Goal: Task Accomplishment & Management: Complete application form

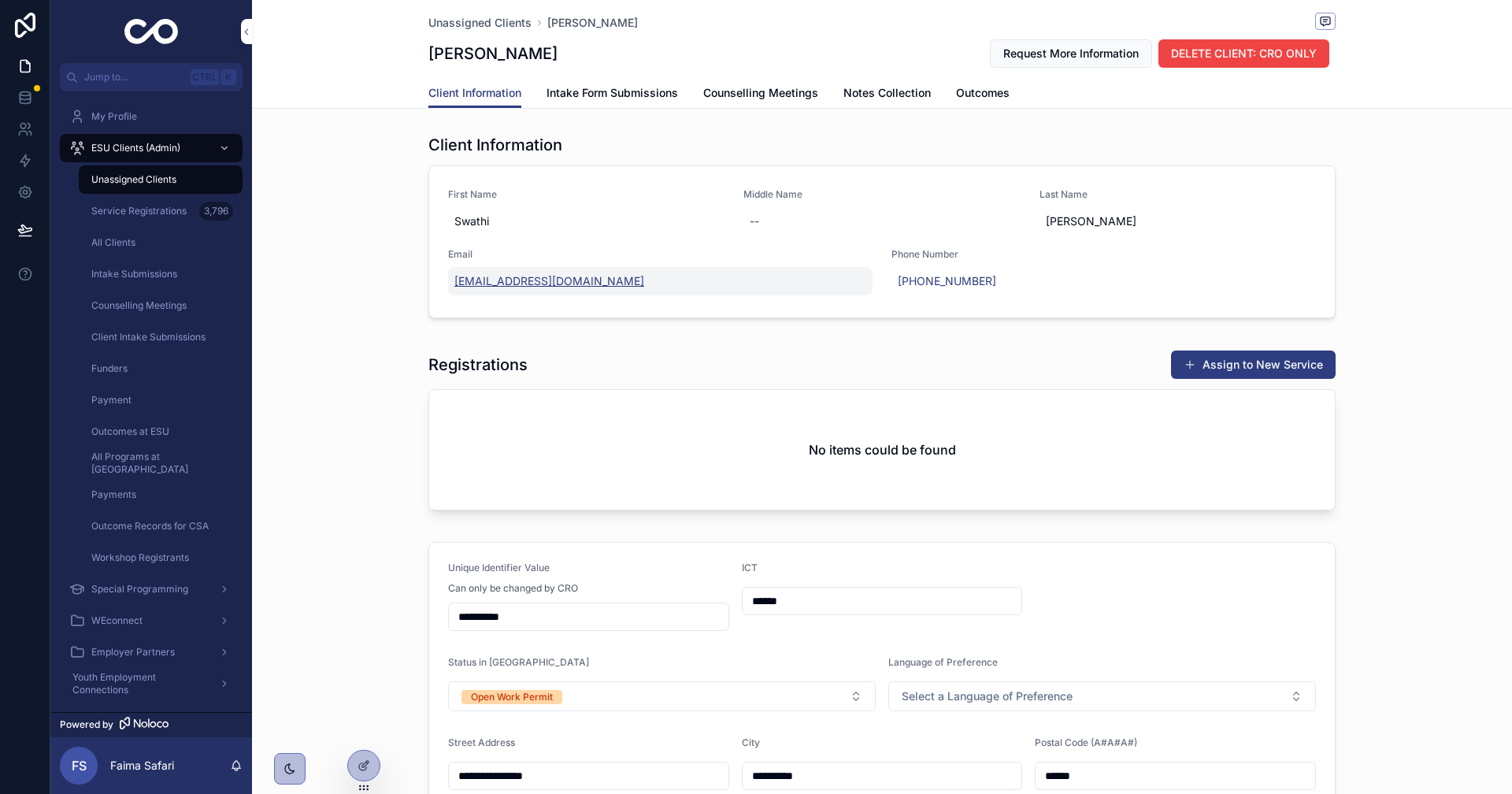
drag, startPoint x: 556, startPoint y: 271, endPoint x: 541, endPoint y: 286, distance: 21.2
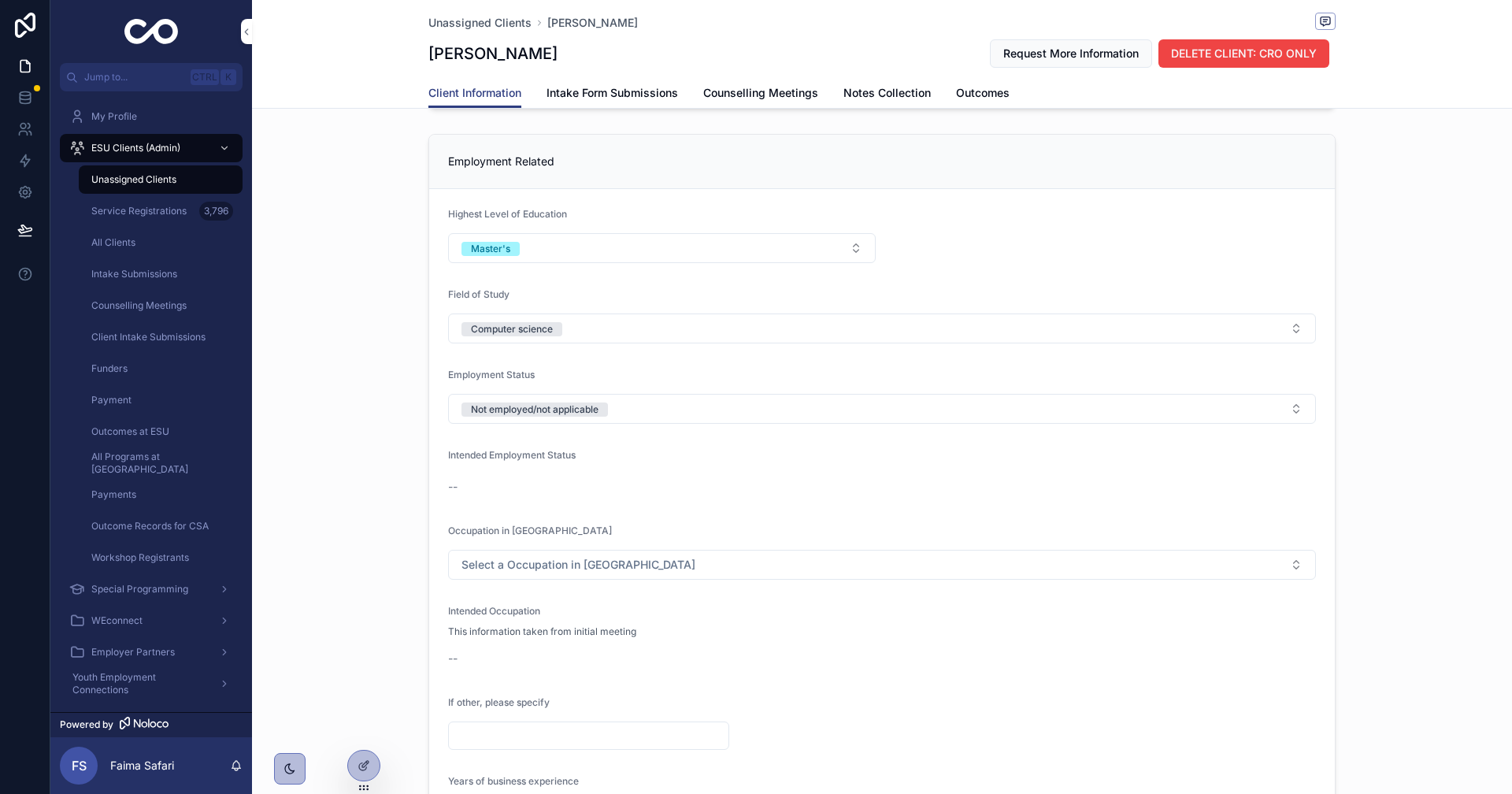
scroll to position [1497, 0]
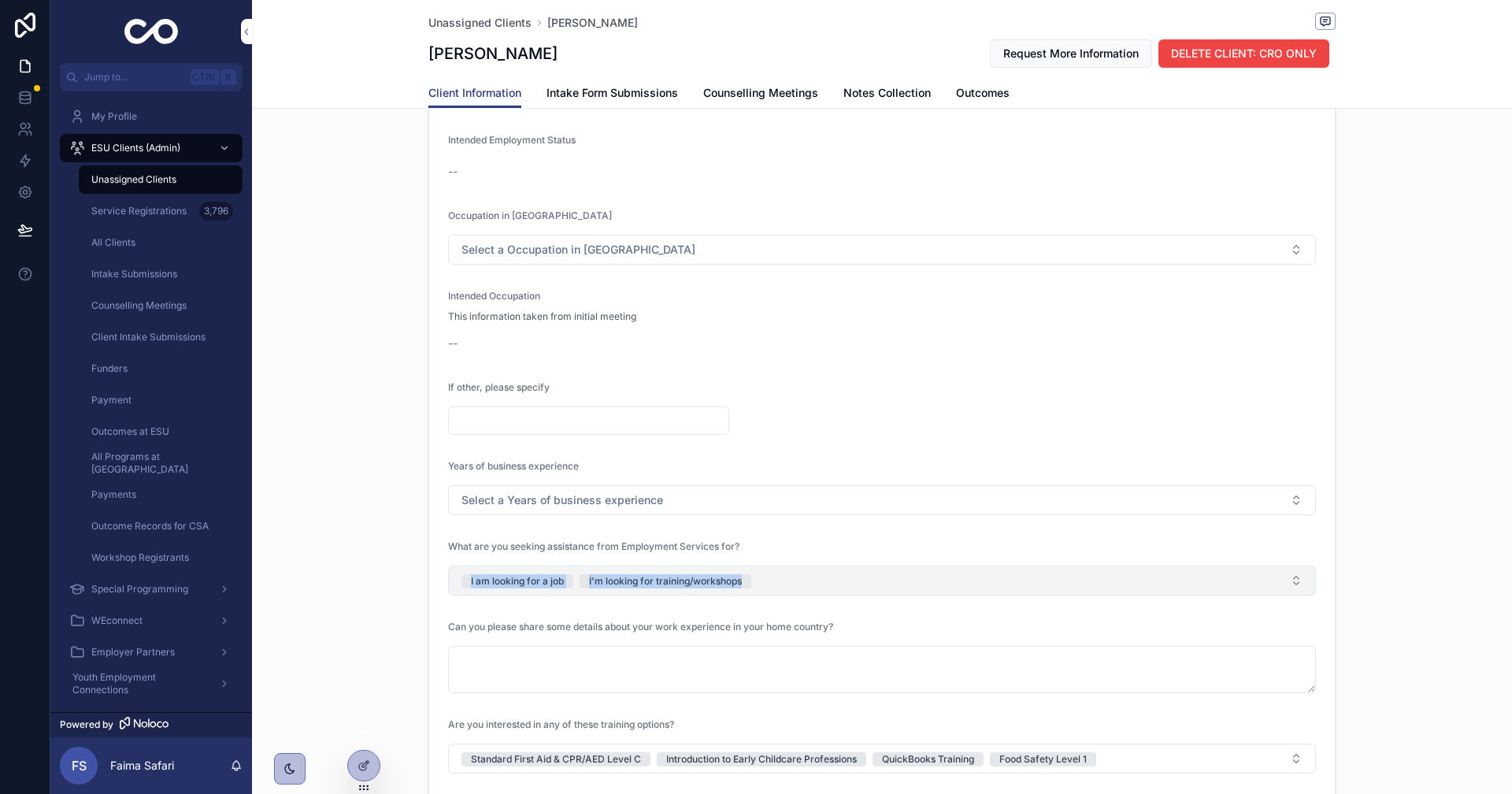
drag, startPoint x: 359, startPoint y: 584, endPoint x: 765, endPoint y: 592, distance: 406.1
click at [765, 592] on div "Employment Related Highest Level of Education Master's Field of Study Computer …" at bounding box center [882, 427] width 1260 height 1228
copy span "I am looking for a job I'm looking for training/workshops"
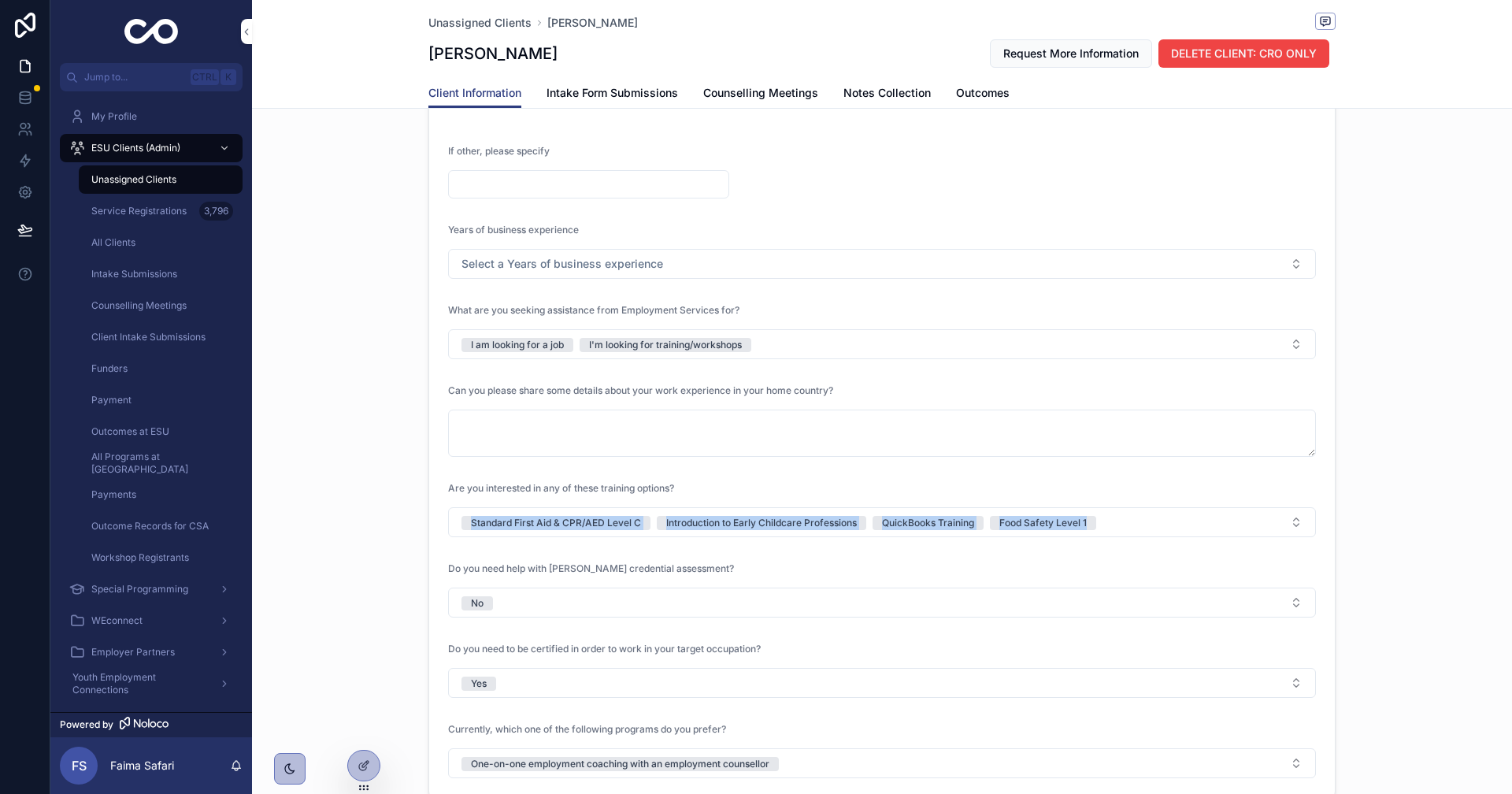
drag, startPoint x: 416, startPoint y: 519, endPoint x: 1196, endPoint y: 544, distance: 780.4
click at [1196, 544] on div "Employment Related Highest Level of Education Master's Field of Study Computer …" at bounding box center [882, 190] width 926 height 1228
copy span "Standard First Aid & CPR/AED Level C Introduction to Early Childcare Profession…"
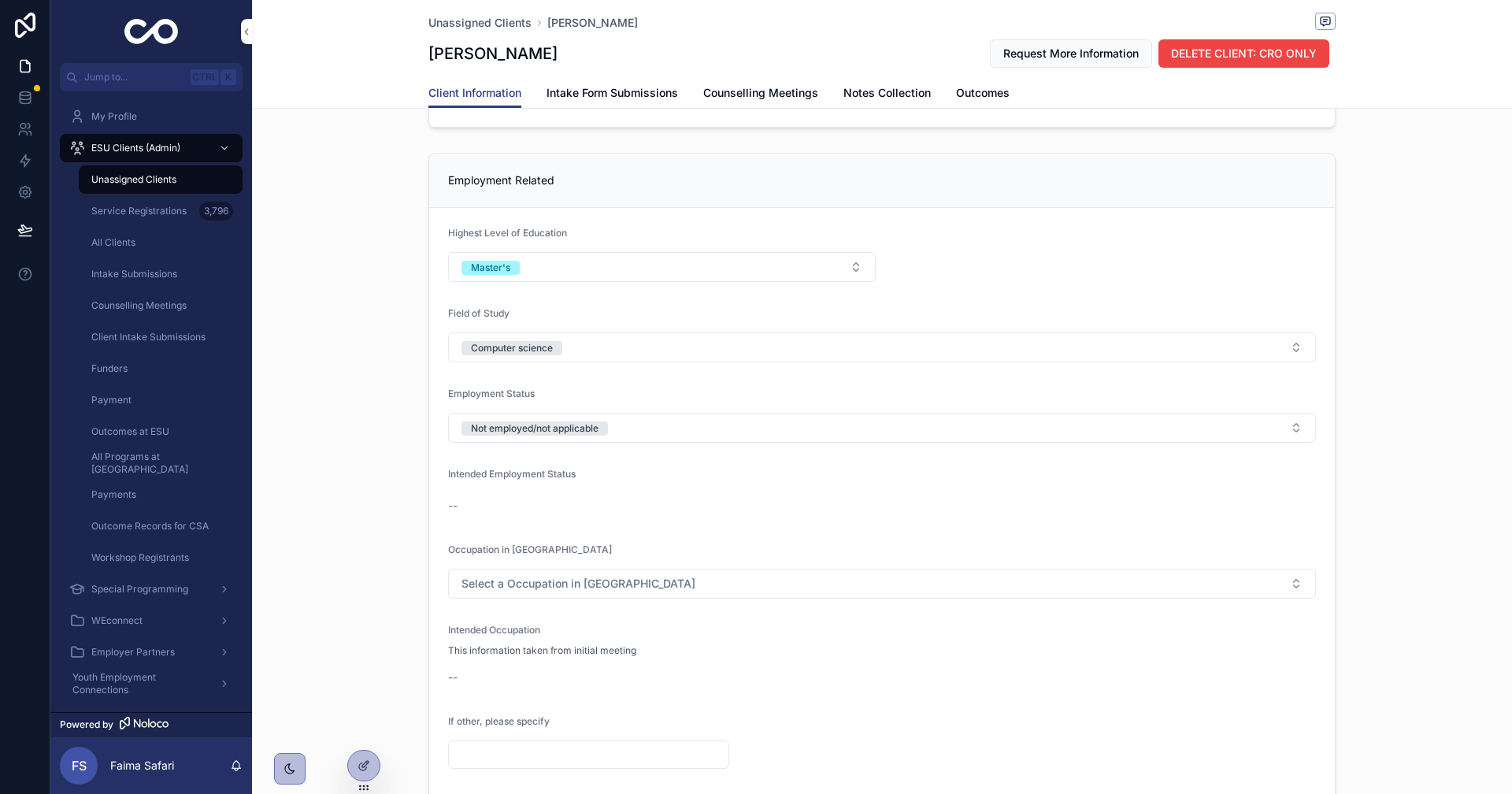
scroll to position [1103, 0]
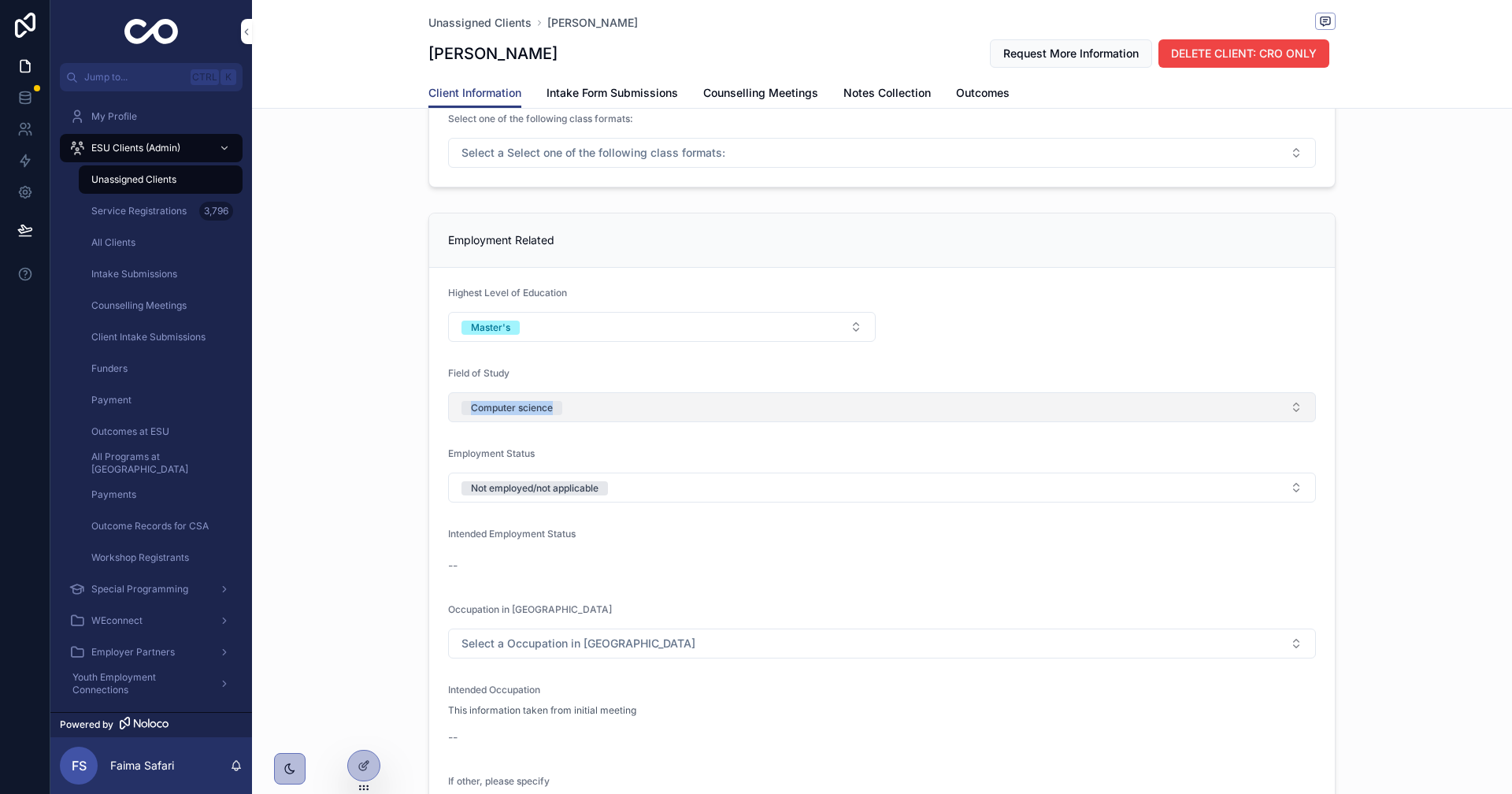
drag, startPoint x: 374, startPoint y: 397, endPoint x: 844, endPoint y: 405, distance: 470.1
copy div "Computer science"
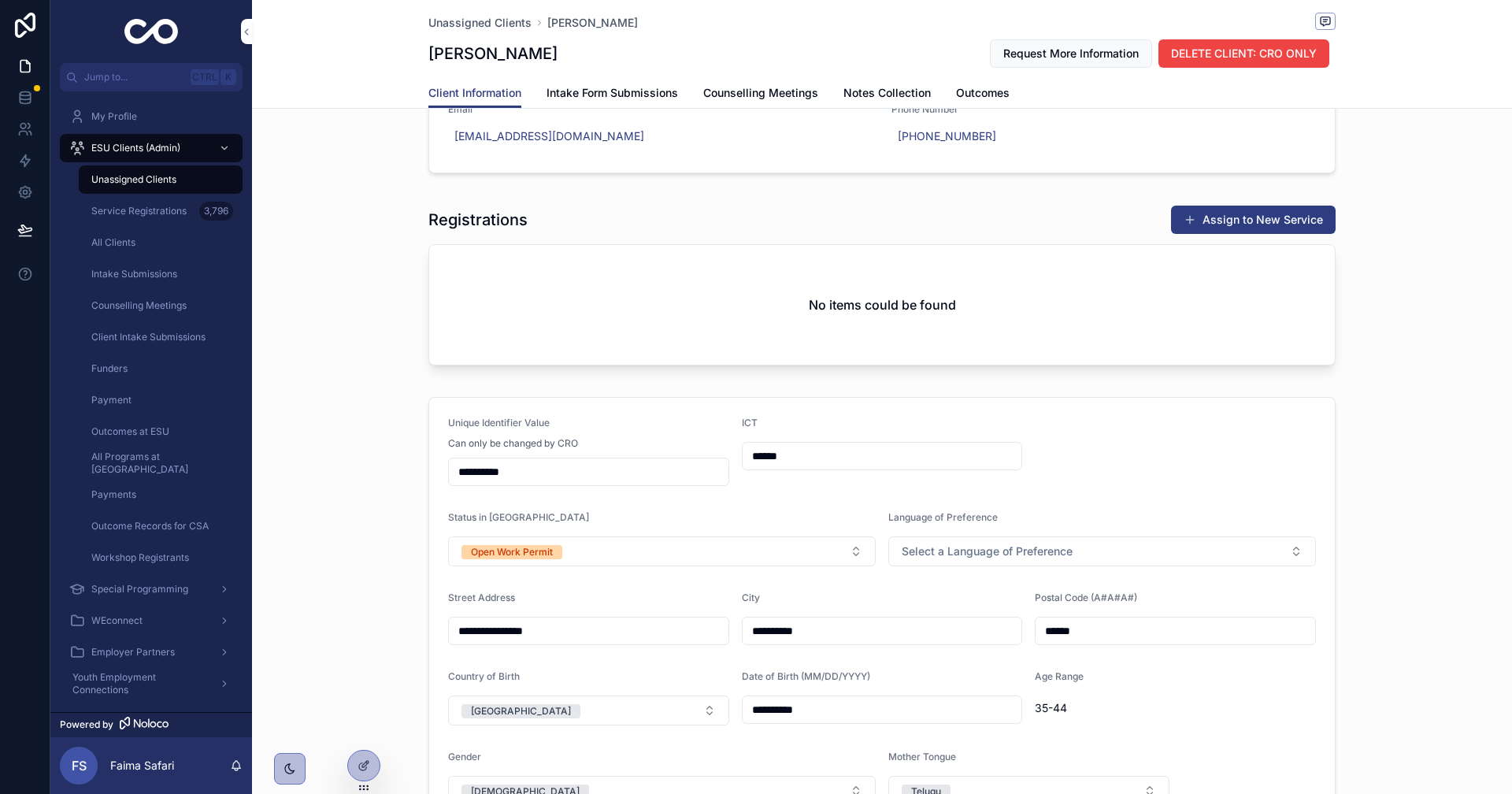
scroll to position [0, 0]
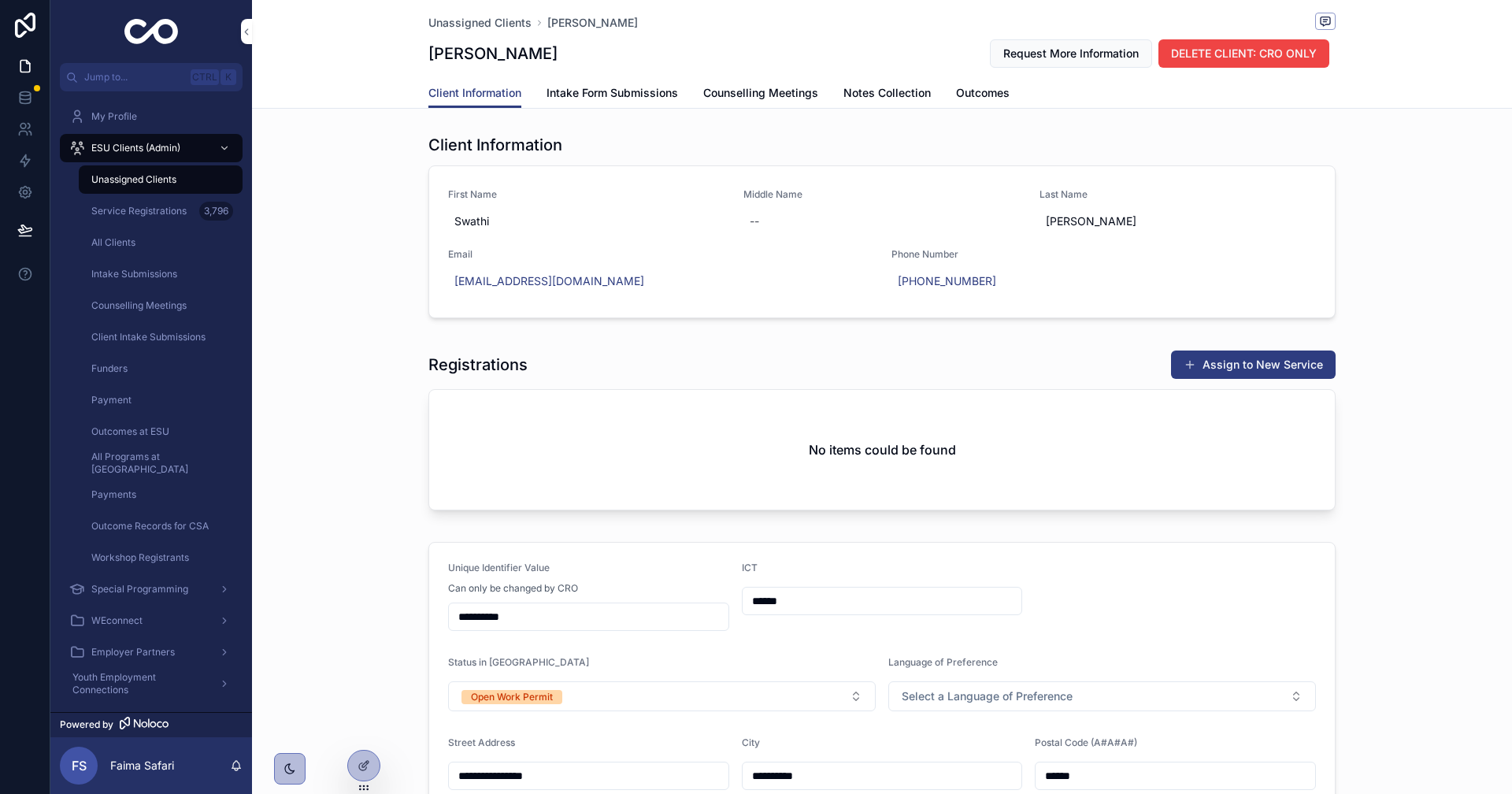
click at [1317, 365] on button "Assign to New Service" at bounding box center [1253, 365] width 165 height 29
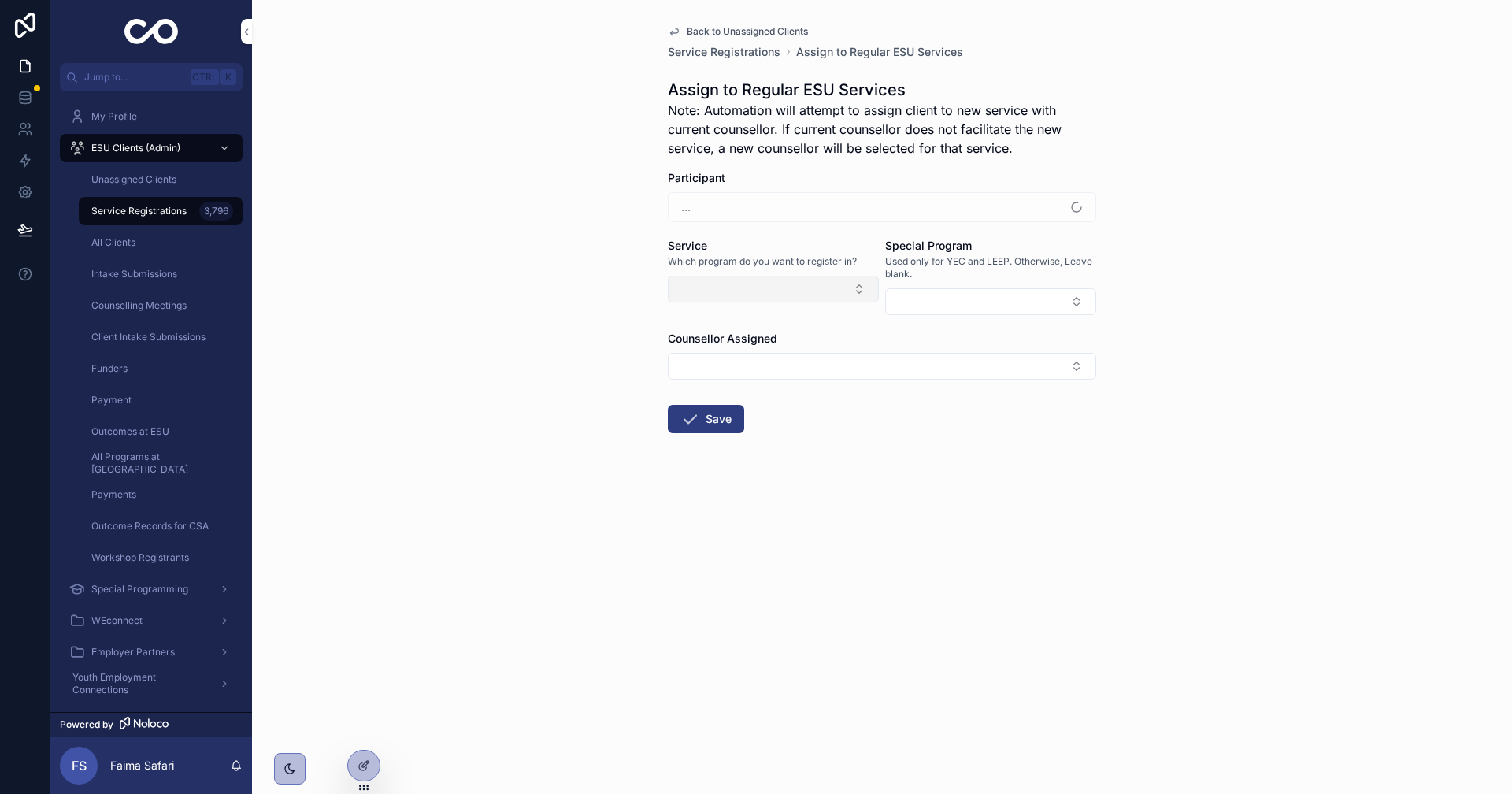
click at [777, 282] on button "Select Button" at bounding box center [773, 289] width 211 height 27
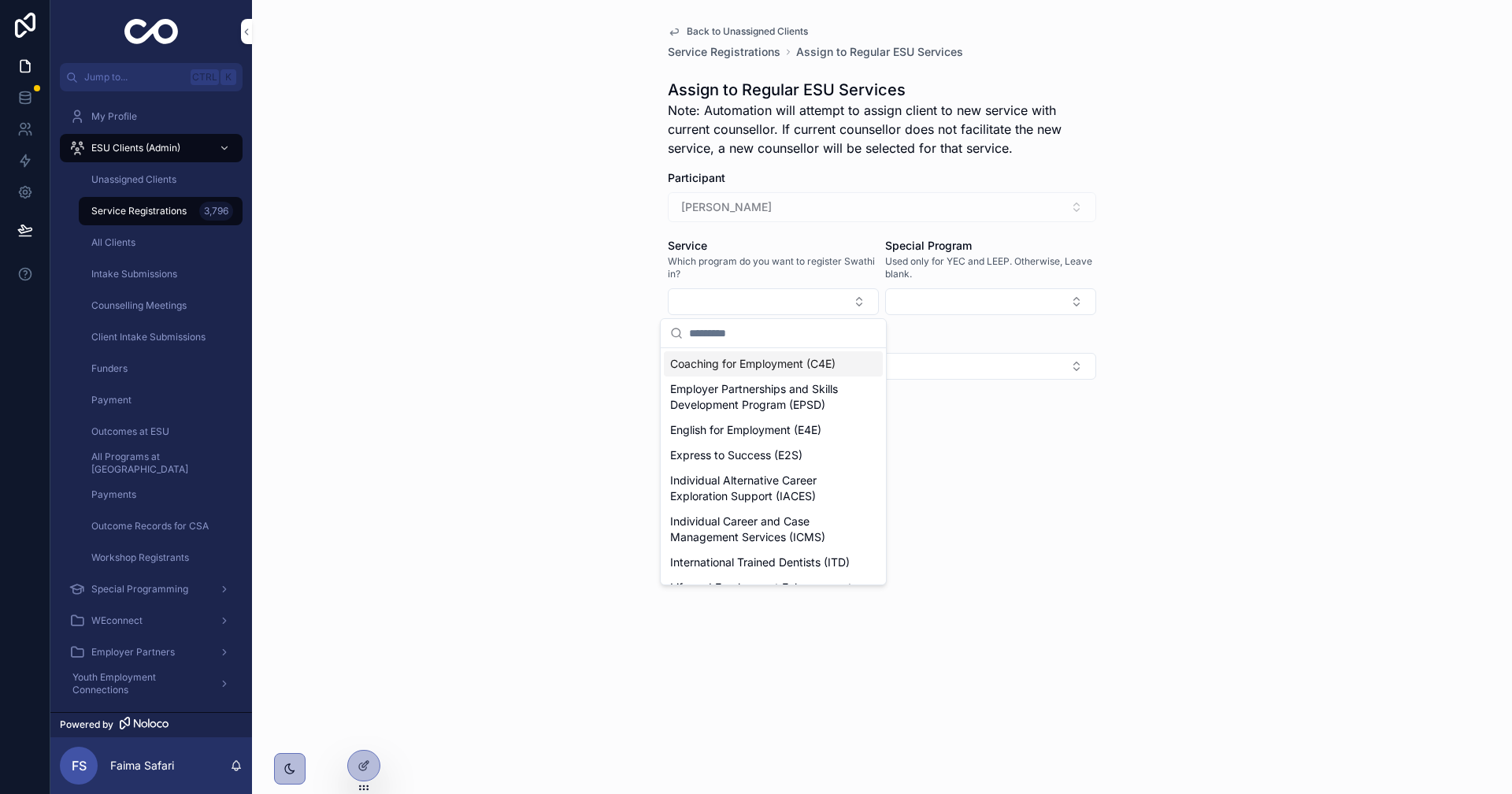
click at [754, 369] on span "Coaching for Employment (C4E)" at bounding box center [752, 364] width 165 height 16
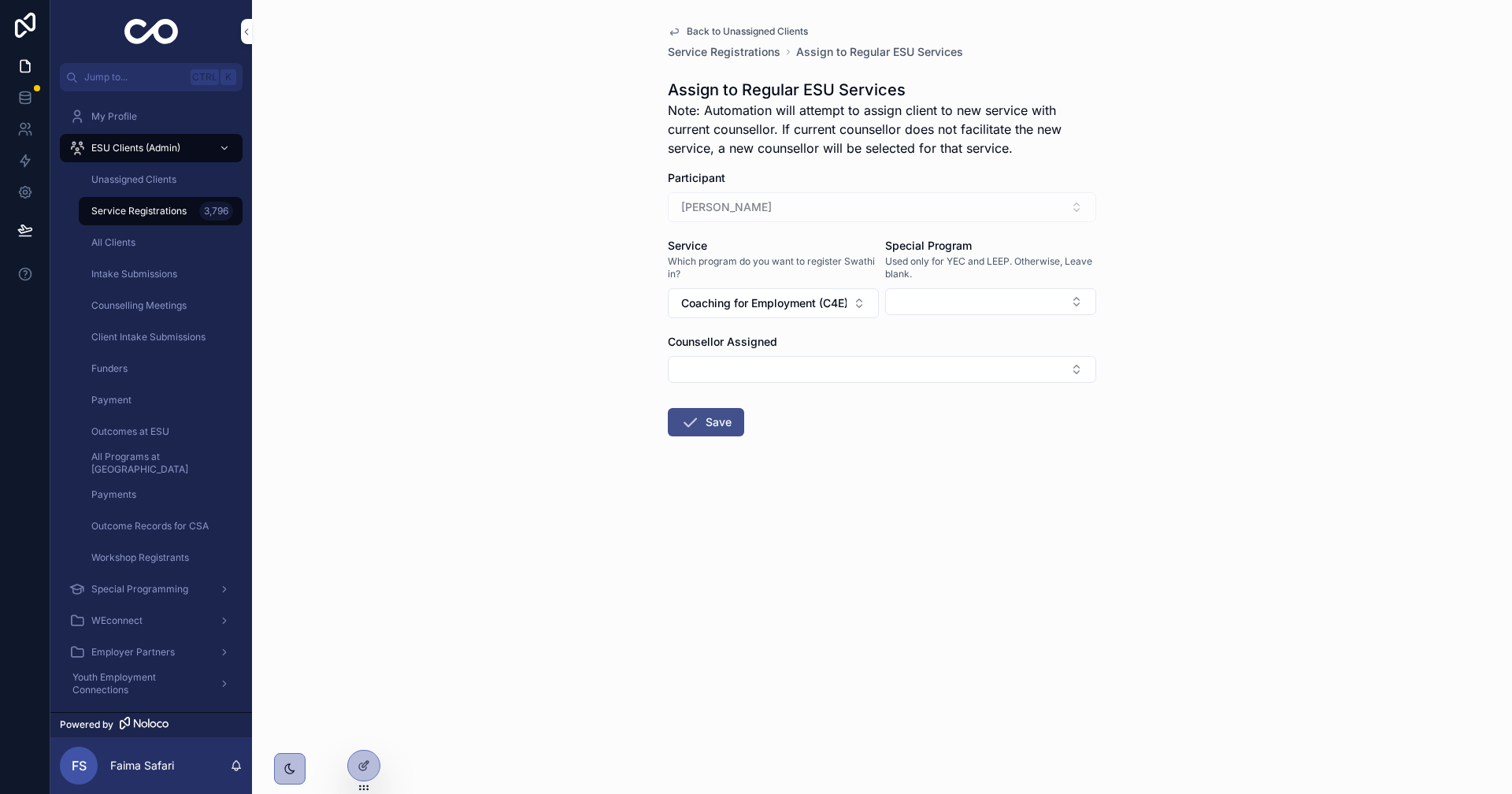
click at [726, 415] on button "Save" at bounding box center [706, 422] width 76 height 29
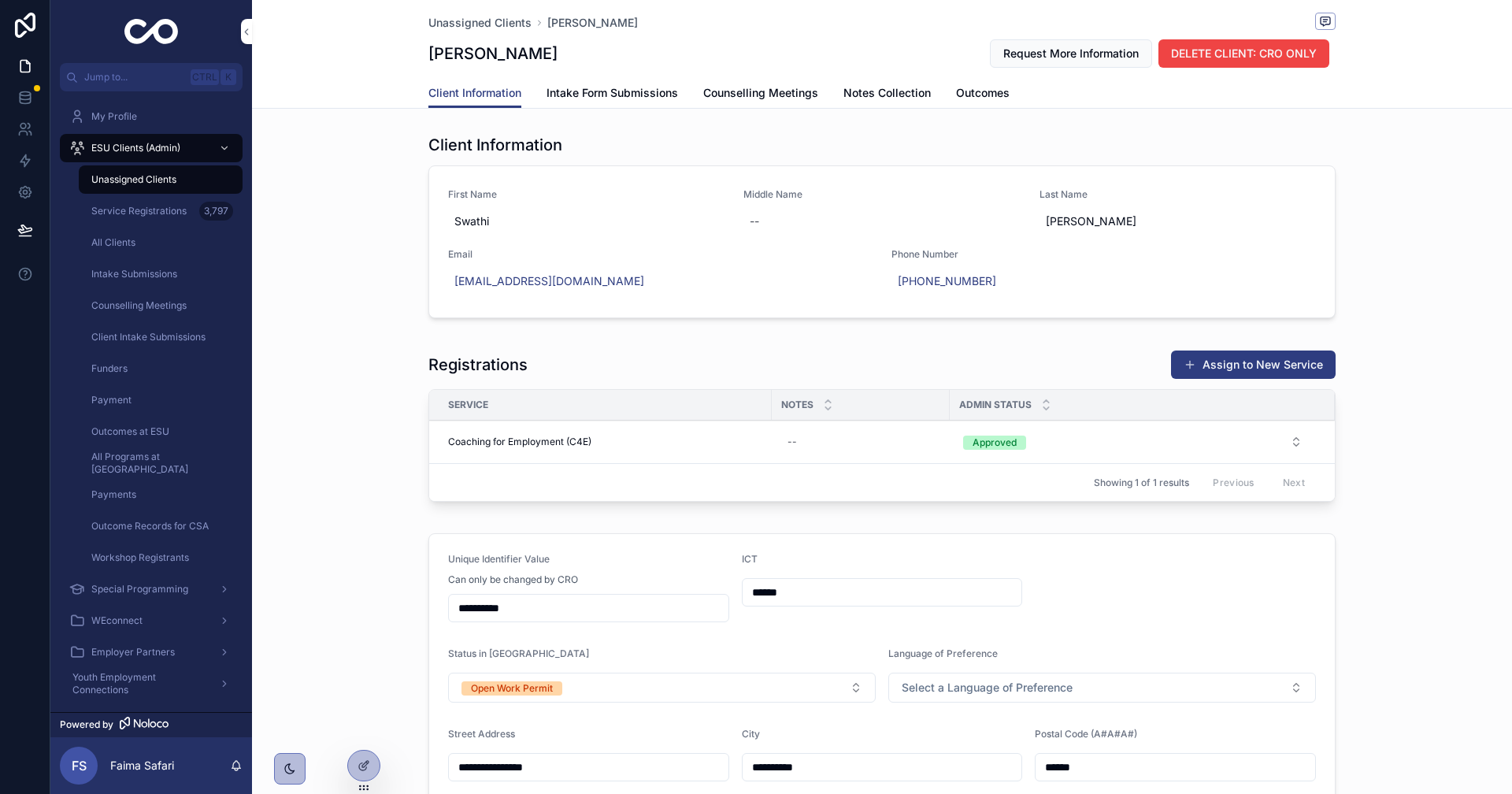
scroll to position [236, 0]
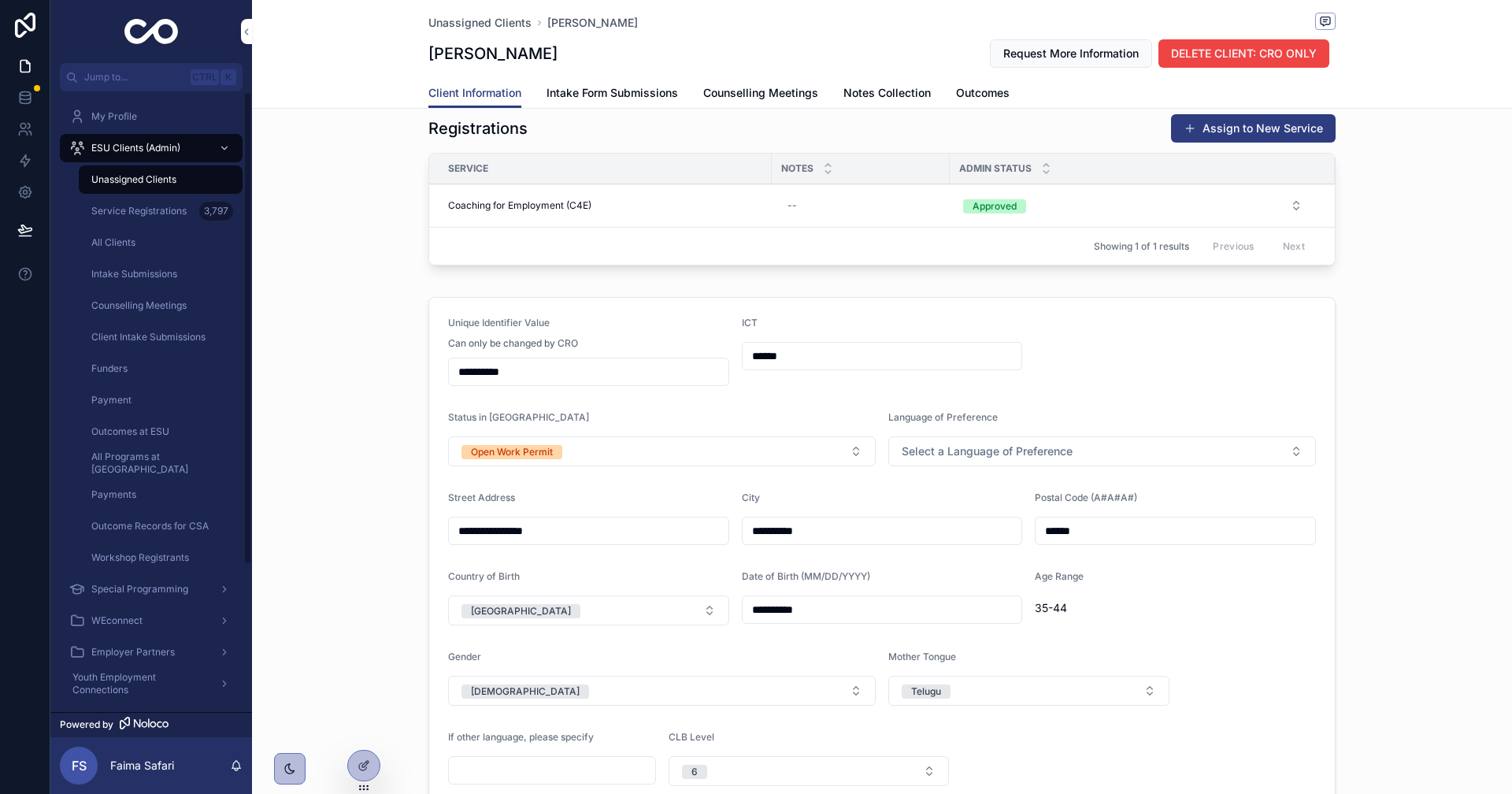
click at [179, 188] on div "Unassigned Clients" at bounding box center [160, 179] width 145 height 25
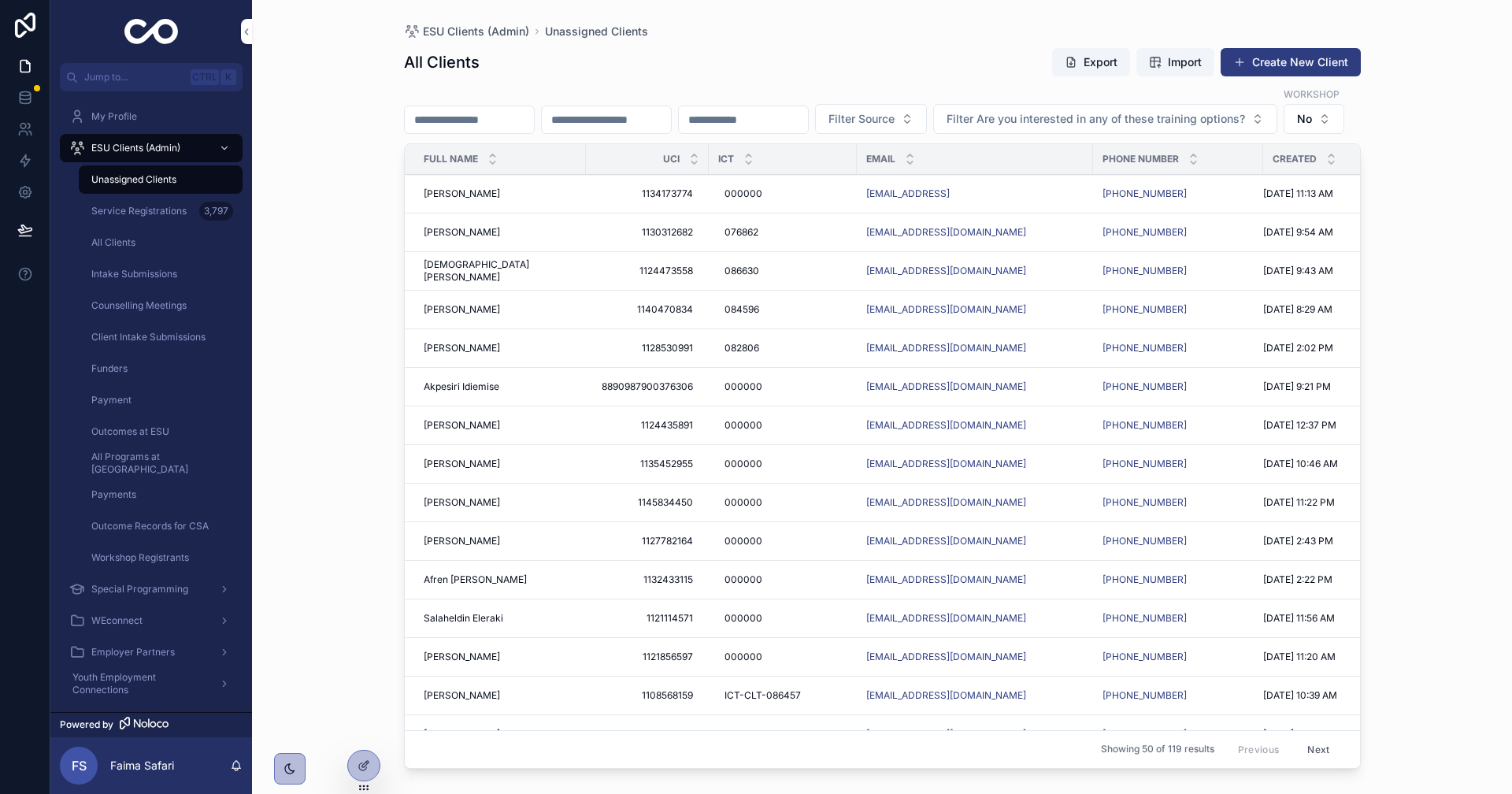
click at [459, 355] on span "Maral Faraji" at bounding box center [461, 347] width 76 height 12
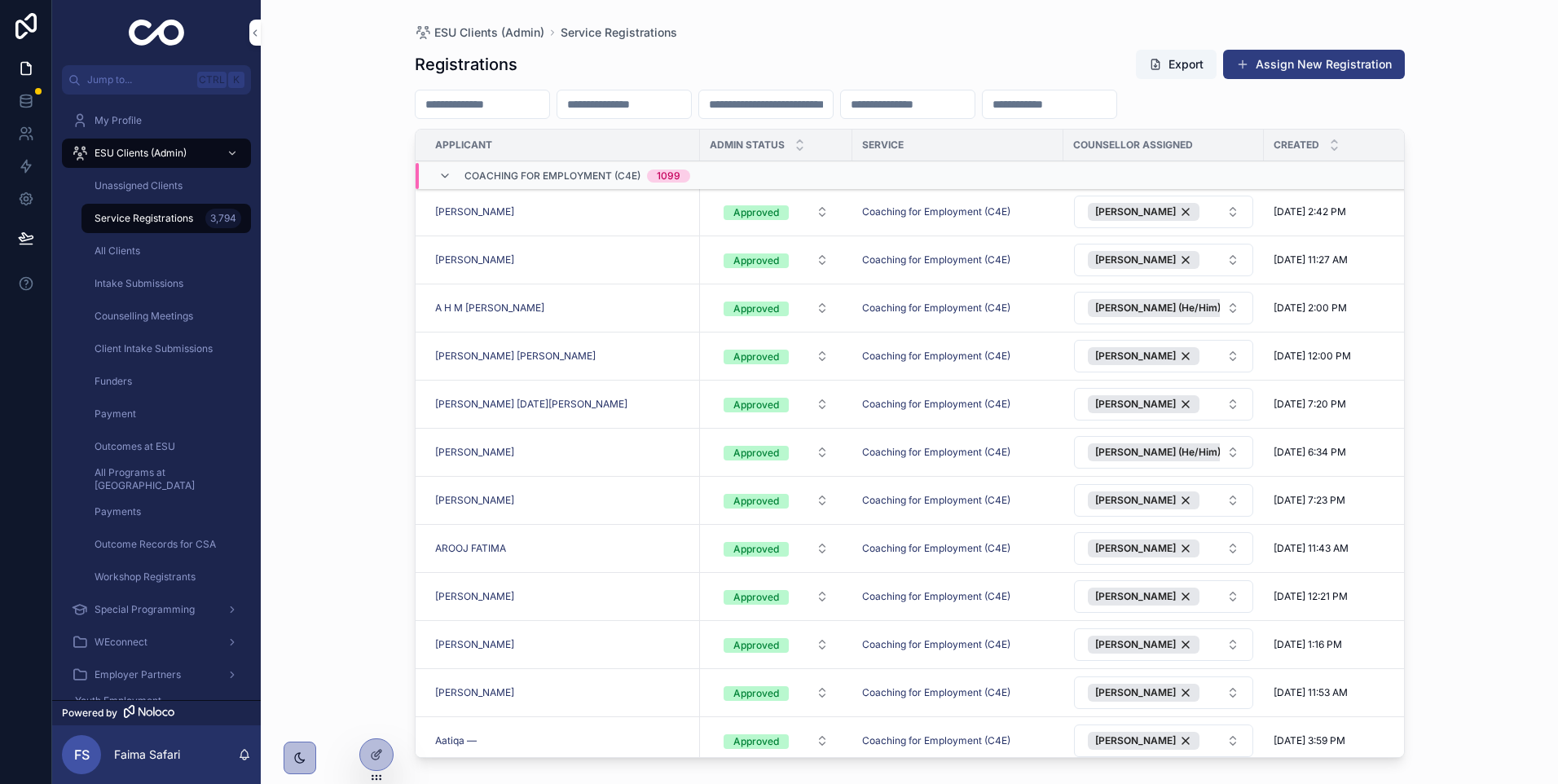
drag, startPoint x: 0, startPoint y: 0, endPoint x: 334, endPoint y: 781, distance: 849.4
click at [334, 781] on div "ESU Clients (Admin) Service Registrations Registrations Export Assign New Regis…" at bounding box center [909, 392] width 1297 height 784
click at [671, 117] on div "scrollable content" at bounding box center [624, 104] width 135 height 30
click at [661, 107] on input "scrollable content" at bounding box center [624, 104] width 133 height 23
paste input "**********"
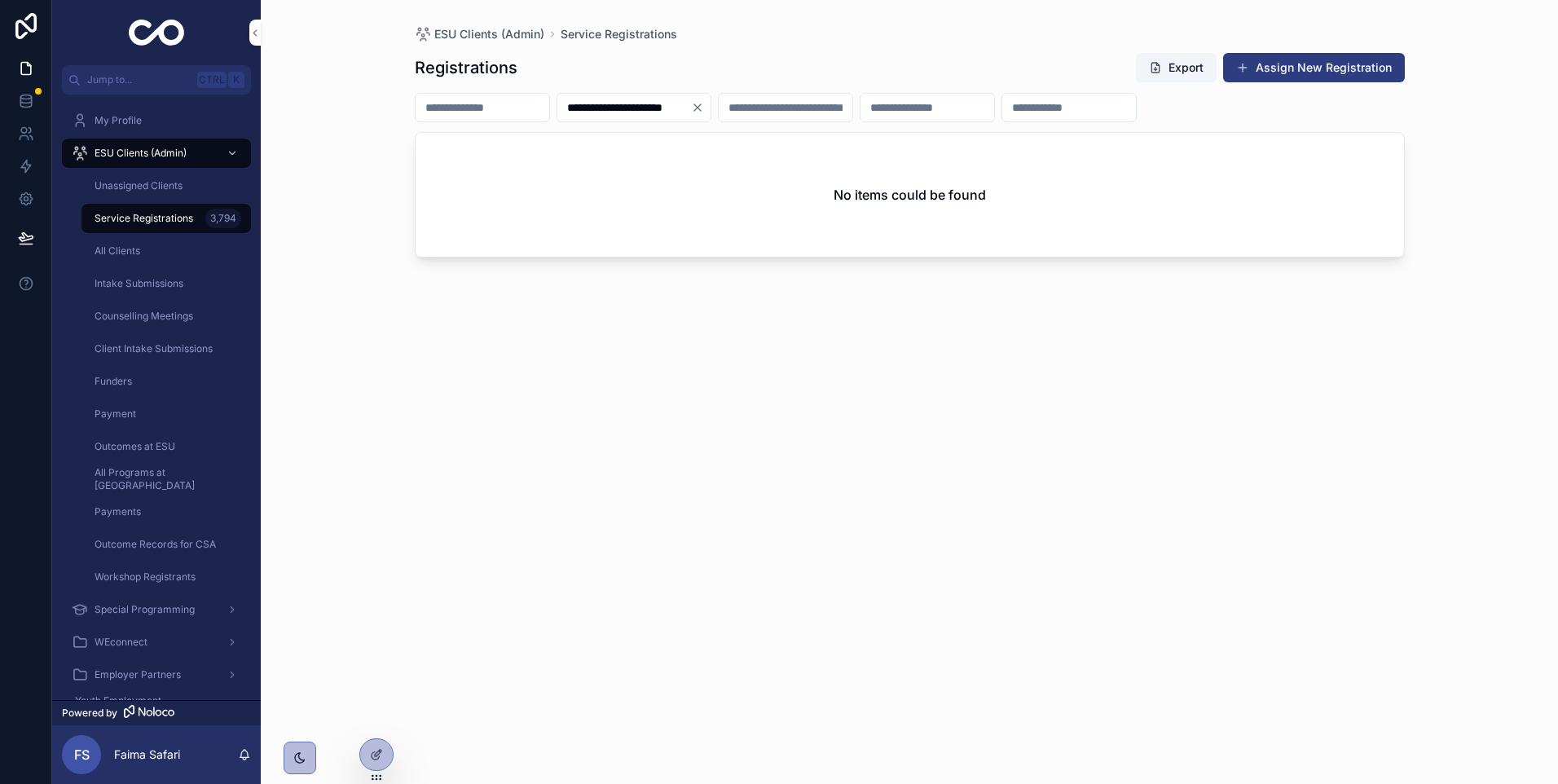
type input "**********"
click at [701, 110] on icon "Clear" at bounding box center [697, 108] width 7 height 7
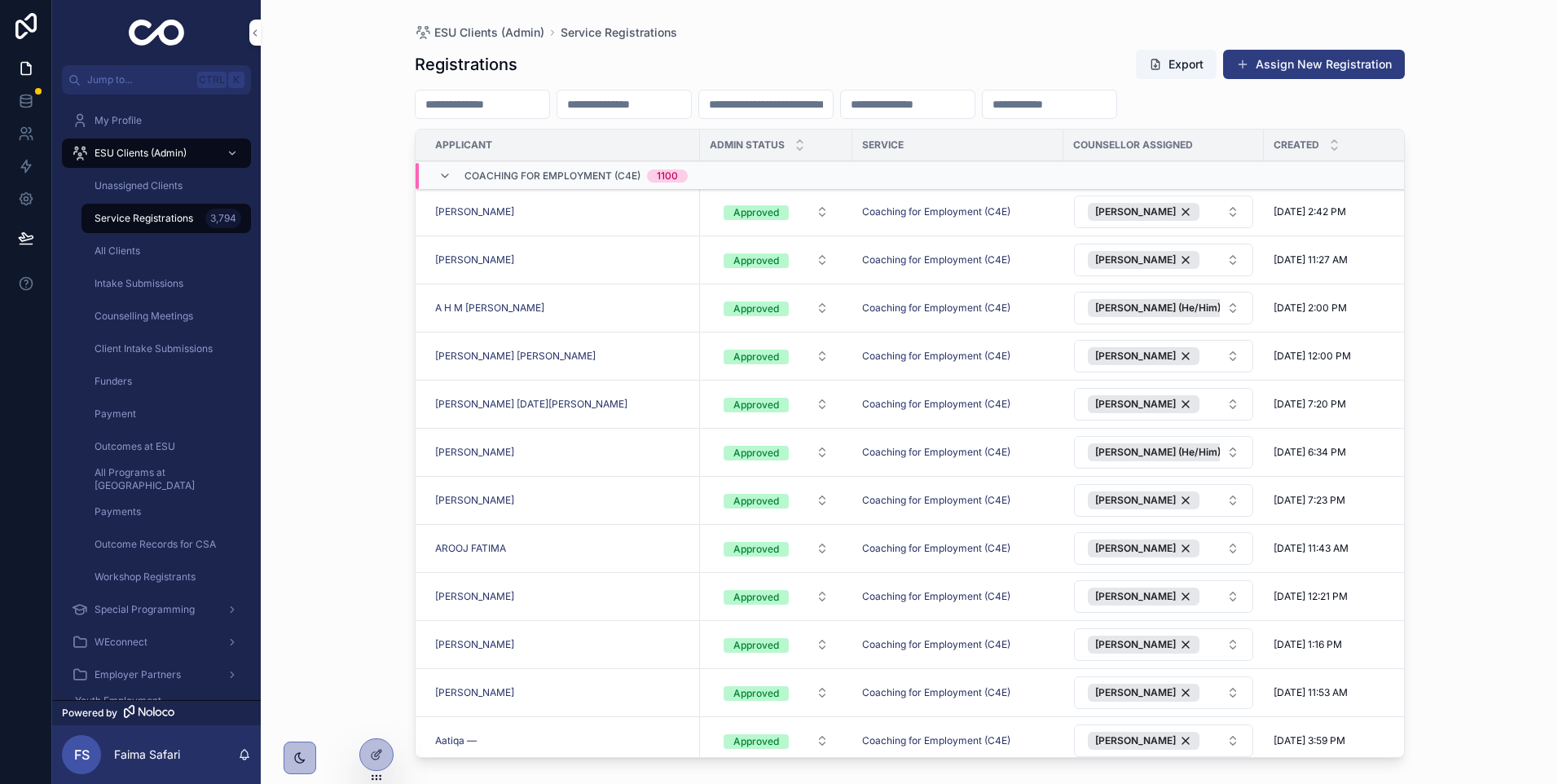
drag, startPoint x: 663, startPoint y: 121, endPoint x: 674, endPoint y: 110, distance: 15.6
paste input "**********"
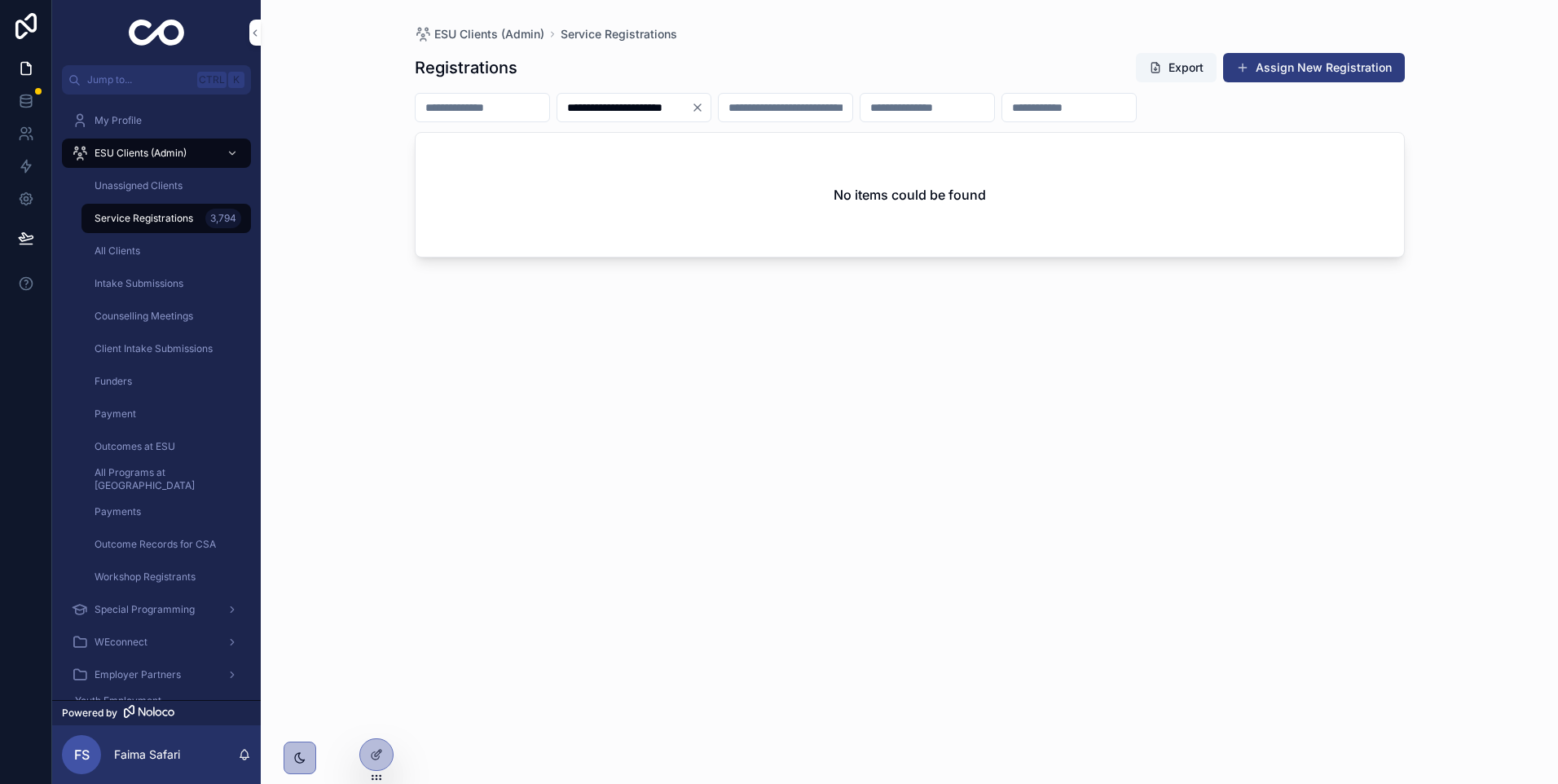
type input "**********"
click at [704, 111] on icon "Clear" at bounding box center [697, 107] width 13 height 13
